Goal: Task Accomplishment & Management: Manage account settings

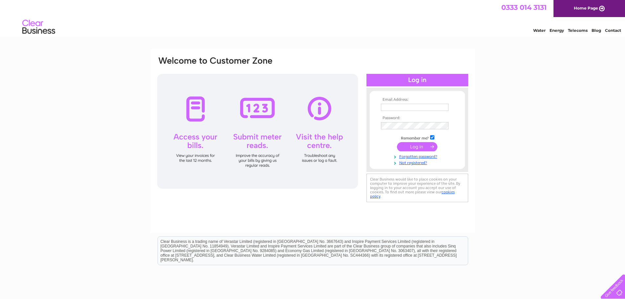
click at [405, 107] on input "text" at bounding box center [415, 107] width 68 height 7
type input "accounts@refacescotland.co.uk"
click at [400, 148] on input "submit" at bounding box center [417, 146] width 40 height 9
click at [420, 144] on input "submit" at bounding box center [417, 146] width 40 height 9
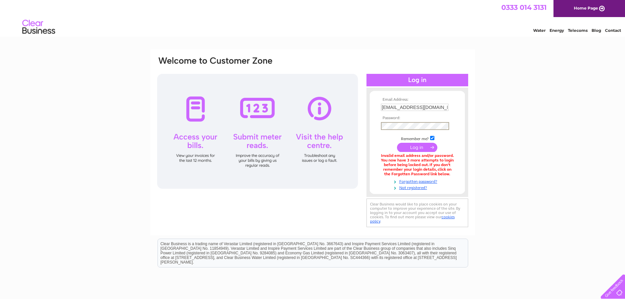
click at [427, 121] on td at bounding box center [417, 125] width 76 height 11
drag, startPoint x: 401, startPoint y: 109, endPoint x: 367, endPoint y: 110, distance: 33.5
click at [368, 110] on div "Email Address: accounts@refacescotland.co.uk Password:" at bounding box center [417, 142] width 102 height 96
type input "jacqueline@refacescotland.co.uk"
click at [312, 129] on div "Email Address: jacqueline@refacescotland.co.uk Password:" at bounding box center [313, 142] width 312 height 173
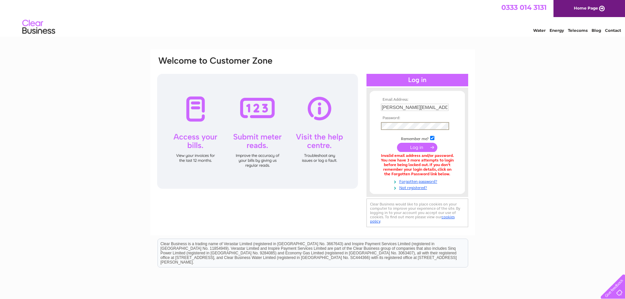
click at [405, 146] on input "submit" at bounding box center [417, 147] width 40 height 9
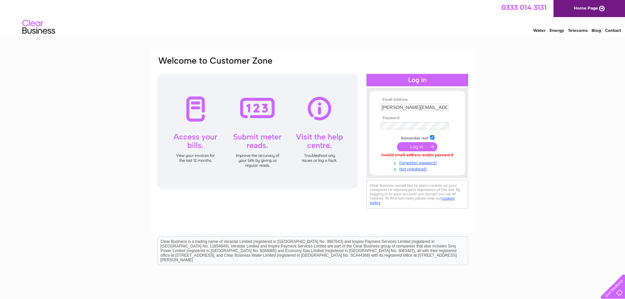
click at [414, 146] on input "submit" at bounding box center [417, 146] width 40 height 9
click at [407, 147] on input "submit" at bounding box center [417, 147] width 40 height 9
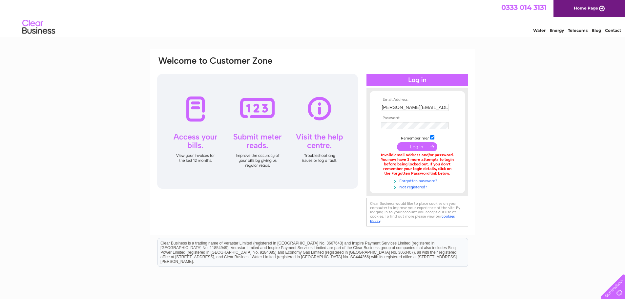
click at [421, 180] on link "Forgotten password?" at bounding box center [418, 180] width 74 height 6
